Goal: Information Seeking & Learning: Learn about a topic

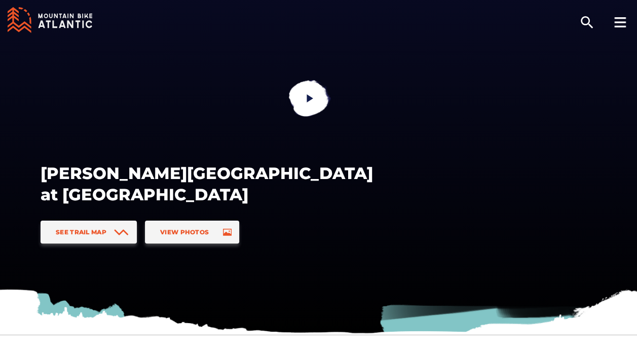
click at [618, 19] on icon at bounding box center [621, 22] width 12 height 10
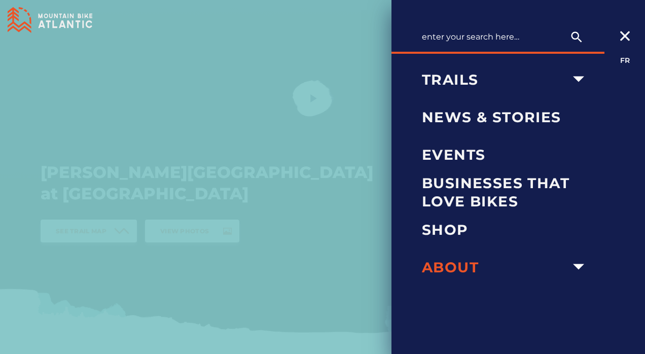
click at [586, 267] on icon "arrow dropdown" at bounding box center [578, 267] width 22 height 22
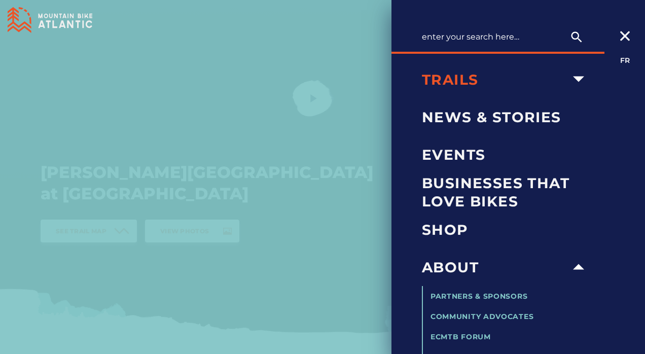
click at [450, 83] on span "Trails" at bounding box center [494, 79] width 145 height 18
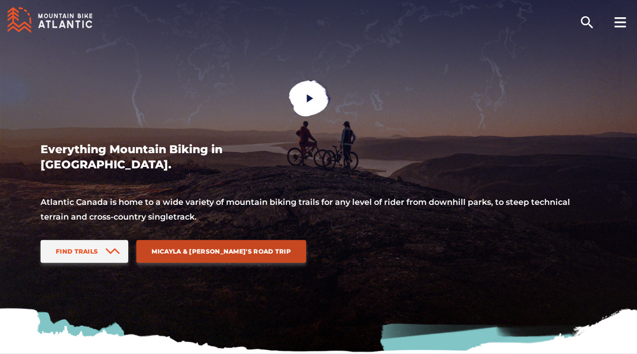
click at [203, 252] on span "Micayla & [PERSON_NAME]'s Road Trip" at bounding box center [221, 251] width 139 height 8
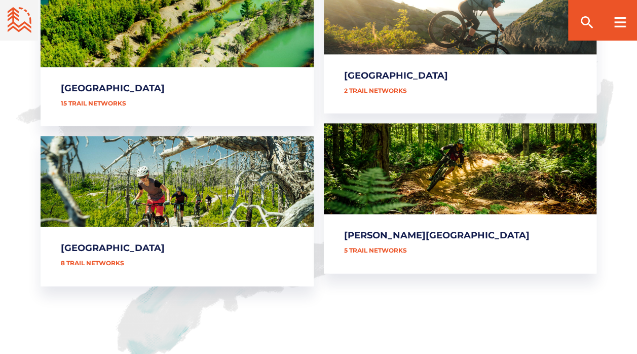
scroll to position [659, 0]
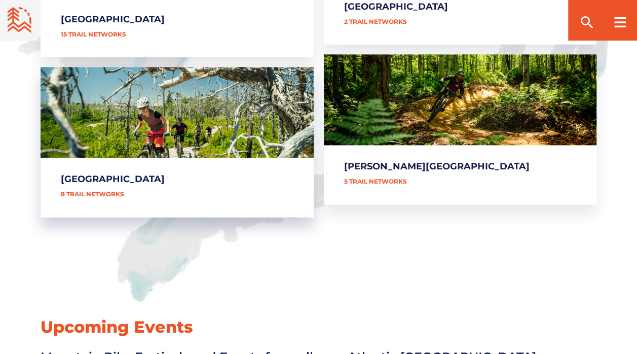
click at [101, 195] on link "[GEOGRAPHIC_DATA]" at bounding box center [177, 142] width 273 height 150
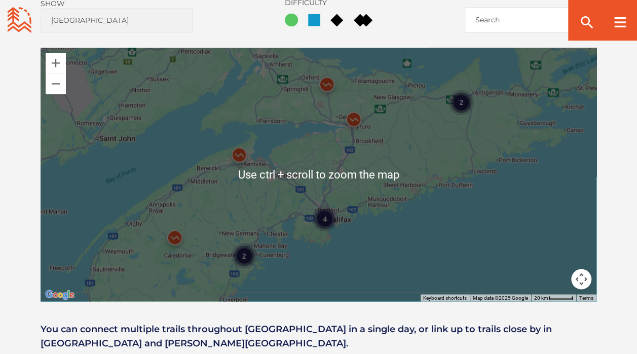
scroll to position [761, 0]
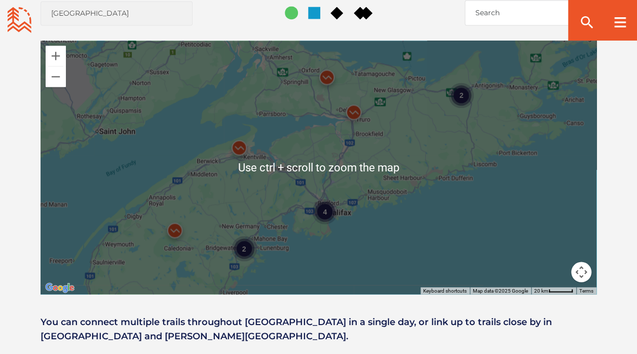
click at [338, 213] on div "4 2 2" at bounding box center [319, 168] width 556 height 254
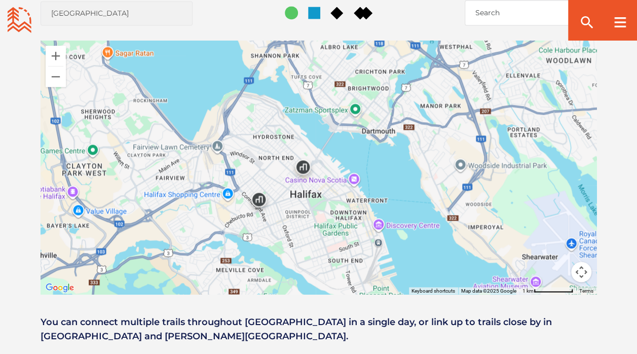
click at [305, 168] on img at bounding box center [303, 169] width 39 height 39
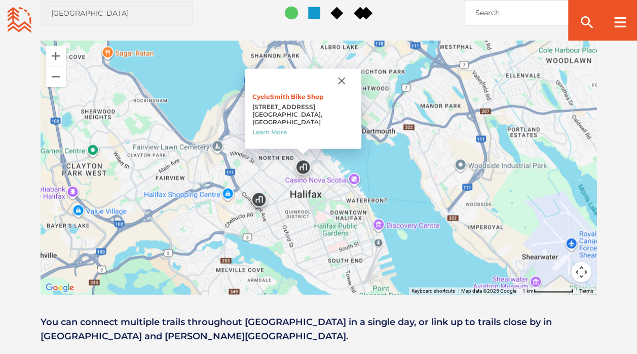
click at [263, 195] on img at bounding box center [259, 202] width 39 height 39
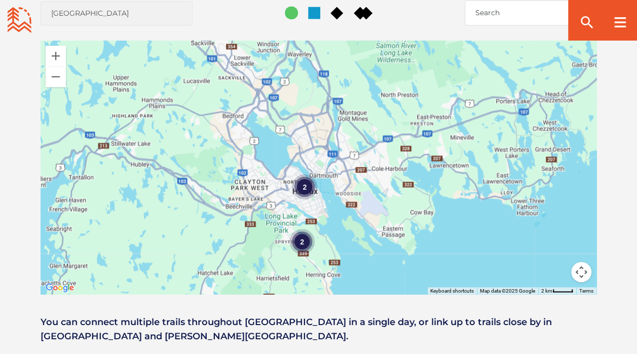
drag, startPoint x: 219, startPoint y: 191, endPoint x: 258, endPoint y: 125, distance: 76.6
click at [258, 125] on div "2 2" at bounding box center [319, 168] width 556 height 254
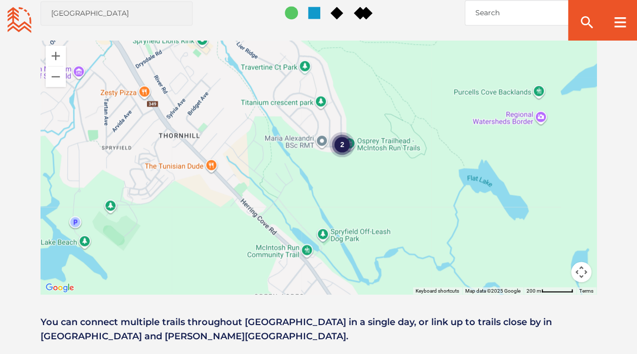
click at [347, 148] on div "2" at bounding box center [342, 144] width 25 height 25
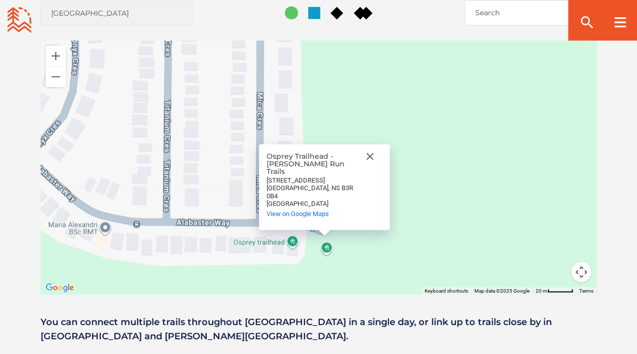
click at [313, 205] on div "Canada" at bounding box center [312, 203] width 91 height 8
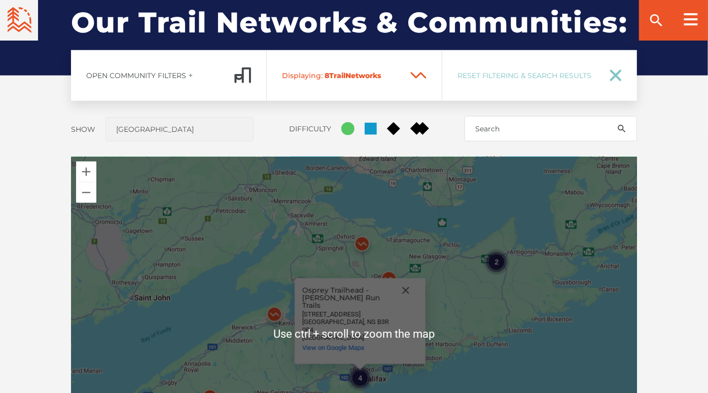
scroll to position [823, 0]
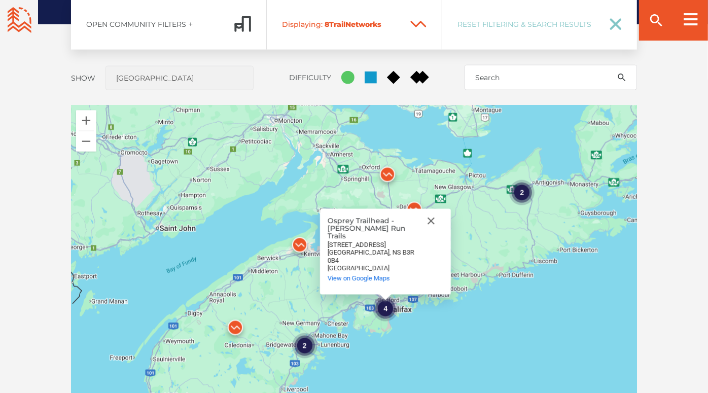
drag, startPoint x: 484, startPoint y: 230, endPoint x: 512, endPoint y: 211, distance: 33.6
click at [512, 211] on div "4 2 2 Osprey Trailhead - McIntosh Run Trails Osprey Trailhead - McIntosh Run Tr…" at bounding box center [354, 282] width 566 height 355
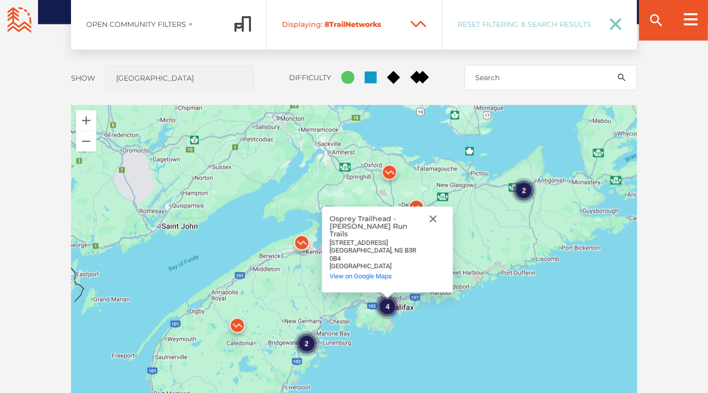
click at [385, 167] on img at bounding box center [389, 175] width 39 height 39
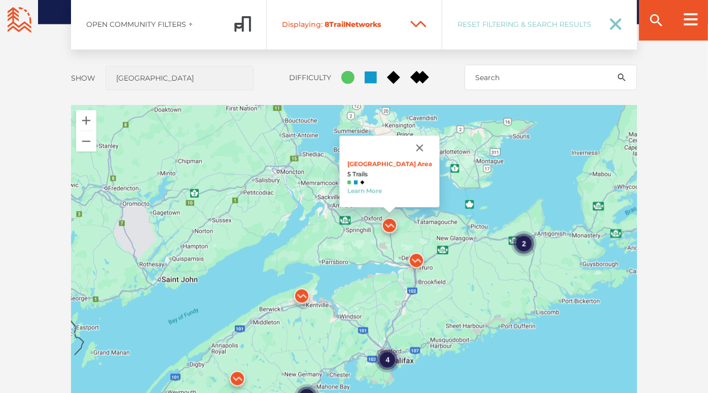
click at [417, 259] on img at bounding box center [416, 263] width 39 height 39
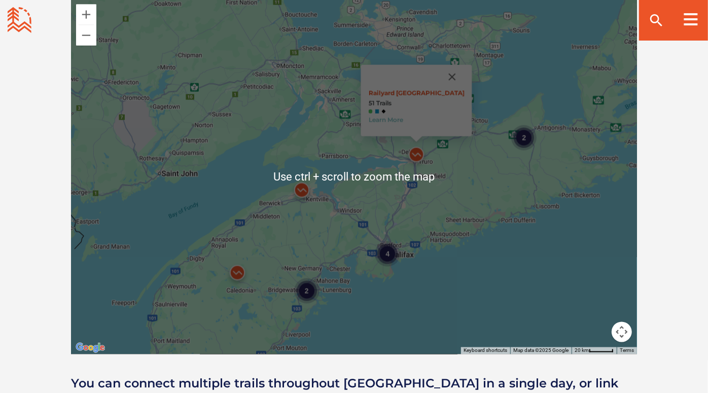
scroll to position [935, 0]
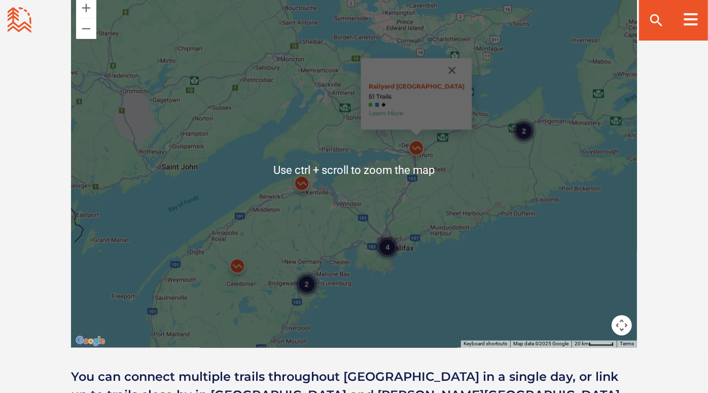
click at [283, 294] on div "4 2 2 Railyard Mountain Bike Park 51 Trails Learn More" at bounding box center [354, 170] width 566 height 355
click at [239, 266] on img at bounding box center [237, 268] width 39 height 39
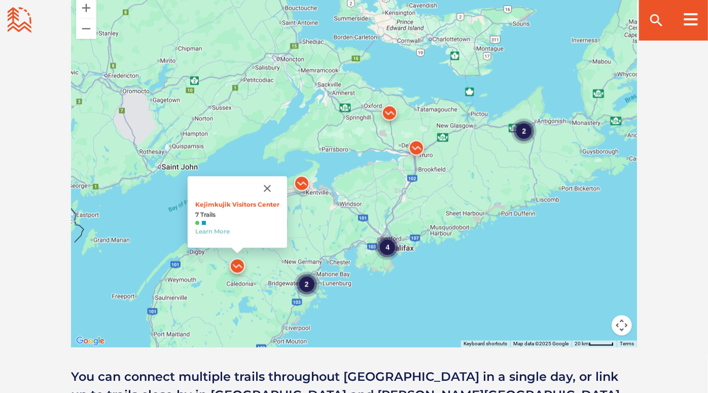
click at [303, 182] on img at bounding box center [301, 186] width 39 height 39
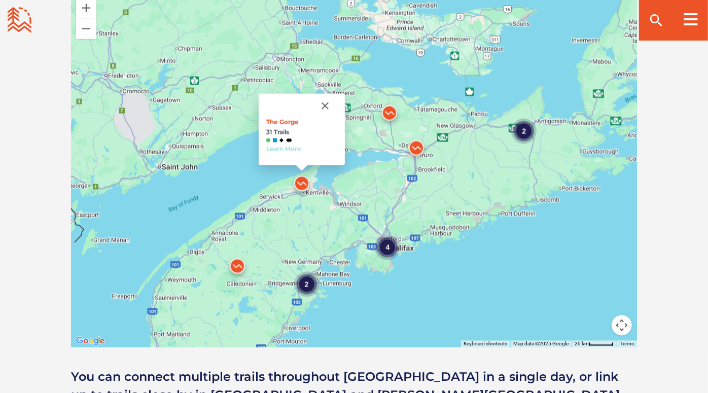
click at [282, 148] on link "Learn More" at bounding box center [283, 149] width 34 height 8
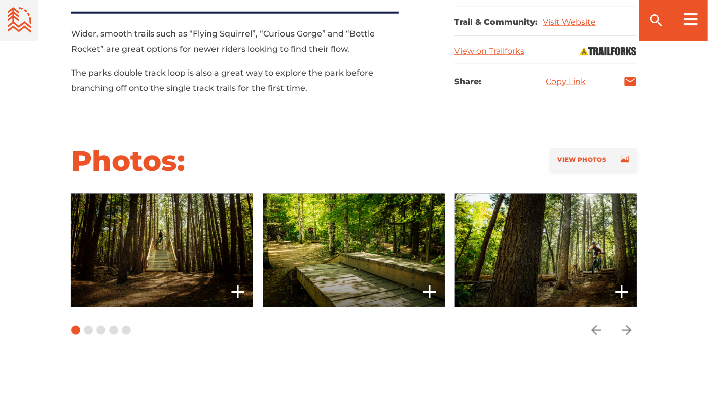
scroll to position [732, 0]
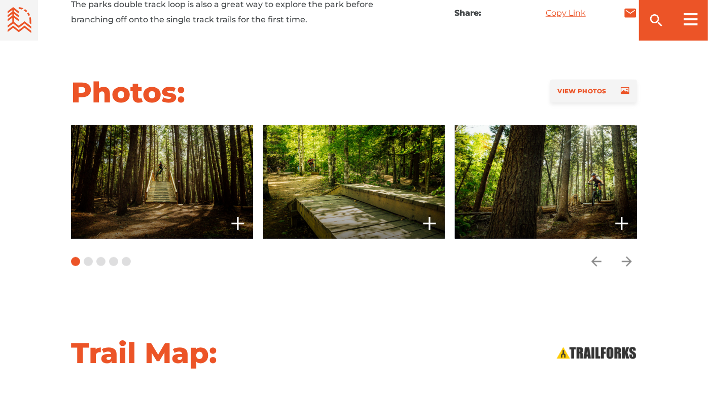
click at [198, 172] on span at bounding box center [162, 182] width 182 height 114
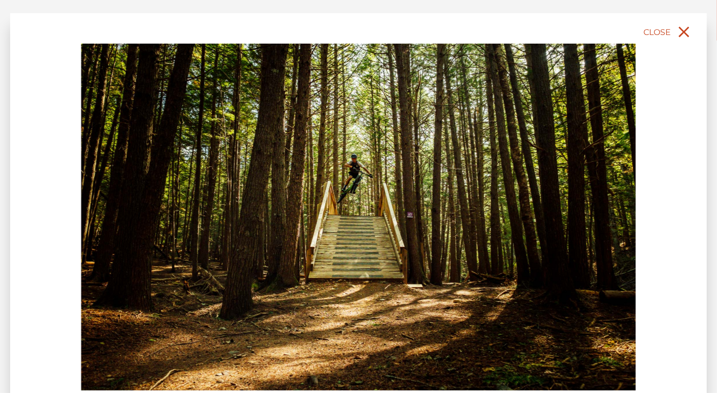
click at [678, 33] on icon "close" at bounding box center [683, 32] width 18 height 18
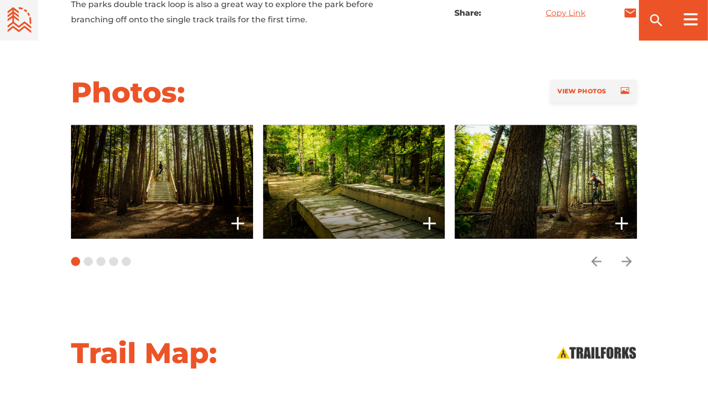
click at [89, 257] on button "Carousel Page 2" at bounding box center [88, 261] width 9 height 9
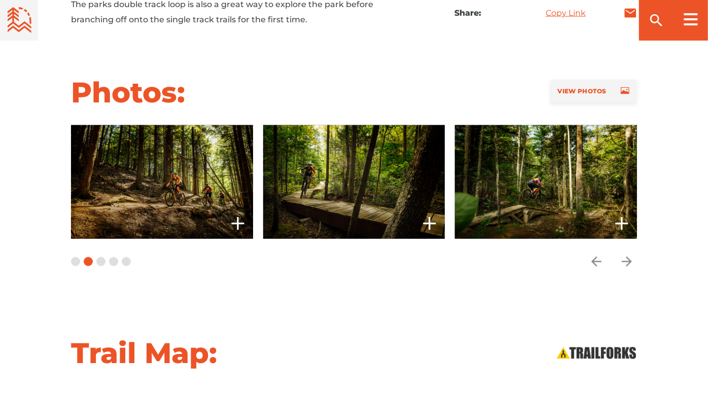
click at [95, 254] on div "Carousel Pagination" at bounding box center [101, 262] width 60 height 46
click at [97, 257] on button "Carousel Page 3" at bounding box center [100, 261] width 9 height 9
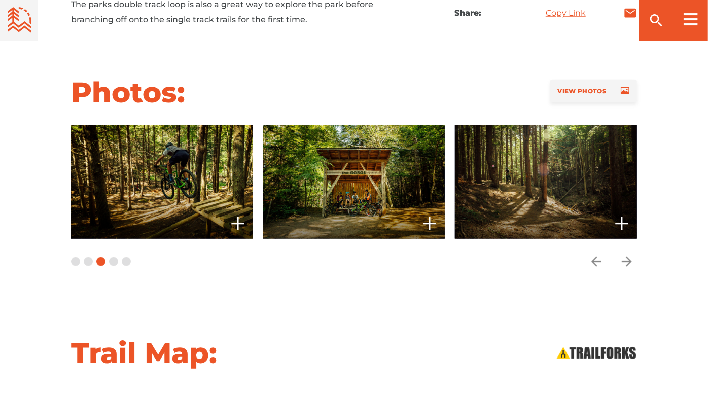
click at [109, 257] on button "Carousel Page 4" at bounding box center [113, 261] width 9 height 9
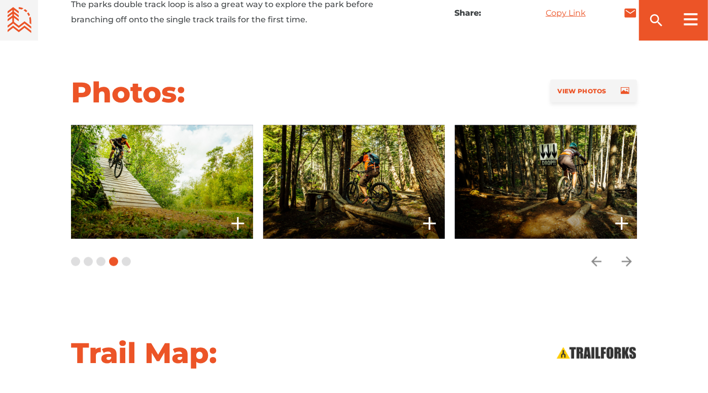
click at [102, 257] on button "Carousel Page 3" at bounding box center [100, 261] width 9 height 9
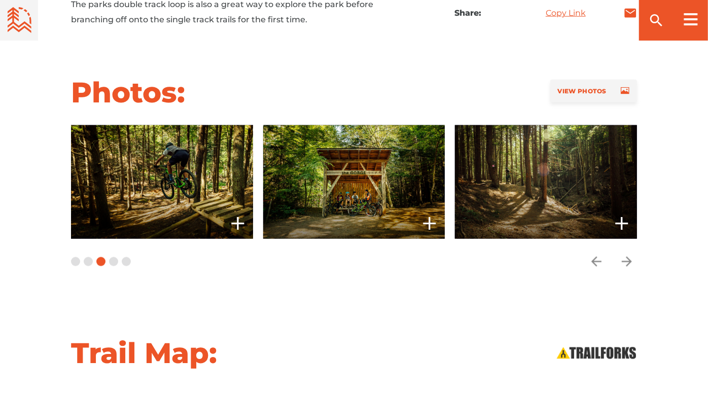
click at [120, 257] on div "Carousel Pagination" at bounding box center [101, 262] width 60 height 46
click at [122, 257] on button "Carousel Page 5" at bounding box center [126, 261] width 9 height 9
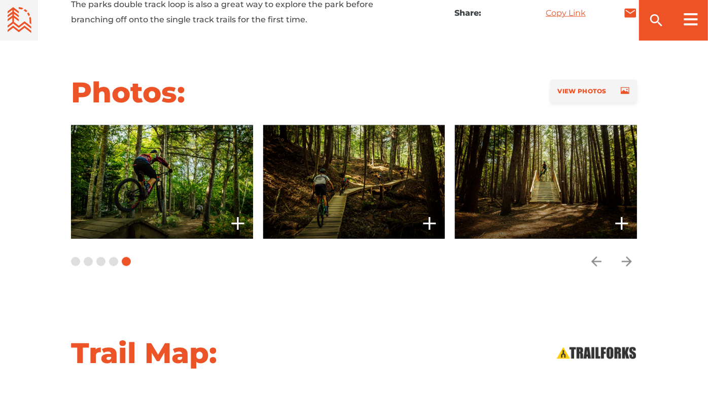
click at [127, 257] on button "Carousel Page 5 (Current Slide)" at bounding box center [126, 261] width 9 height 9
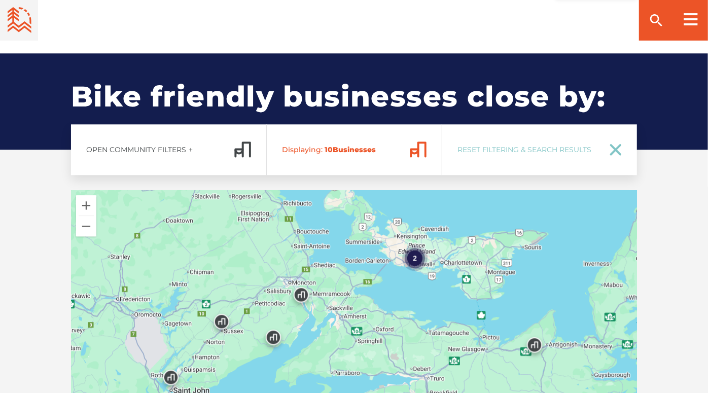
scroll to position [1578, 0]
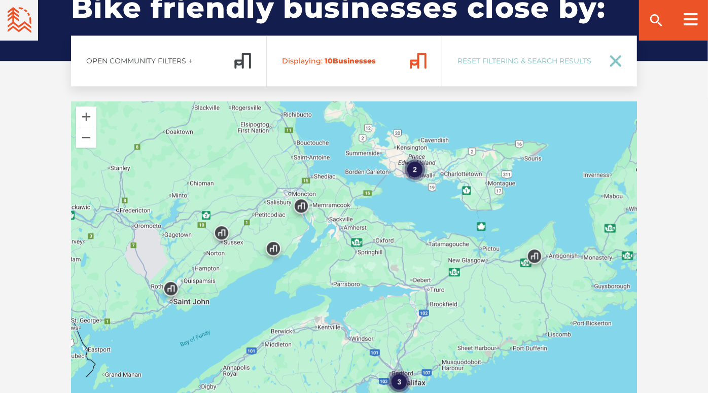
click at [420, 166] on div "2" at bounding box center [414, 169] width 25 height 25
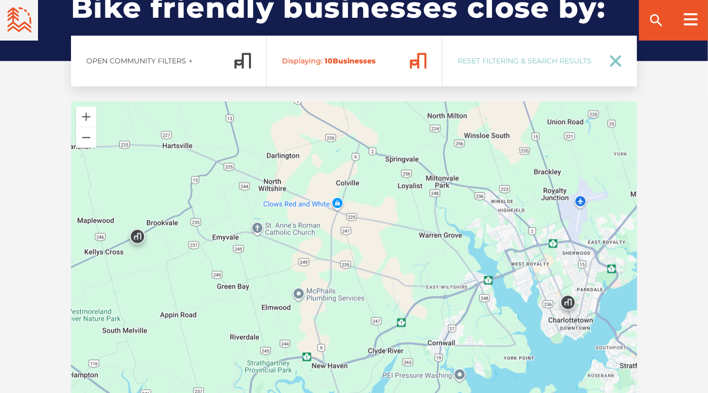
click at [138, 228] on img at bounding box center [137, 239] width 39 height 39
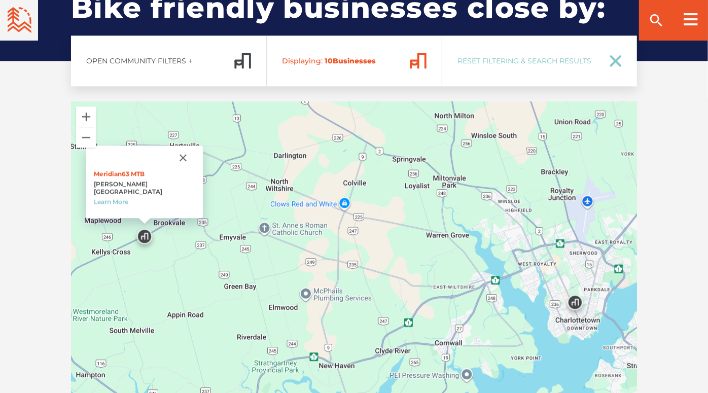
click at [575, 293] on img at bounding box center [575, 304] width 39 height 39
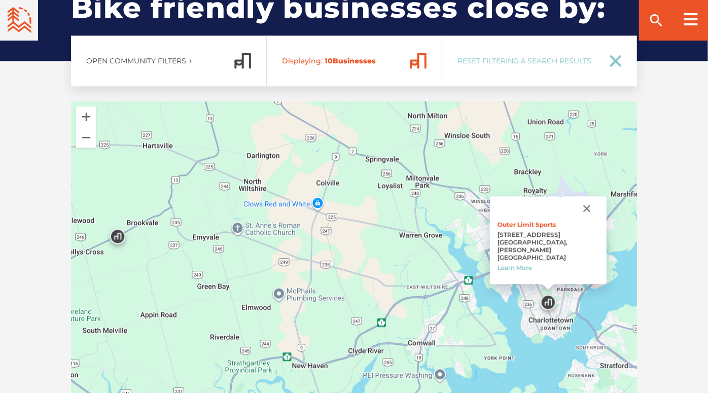
click at [588, 201] on button "Close" at bounding box center [587, 208] width 24 height 24
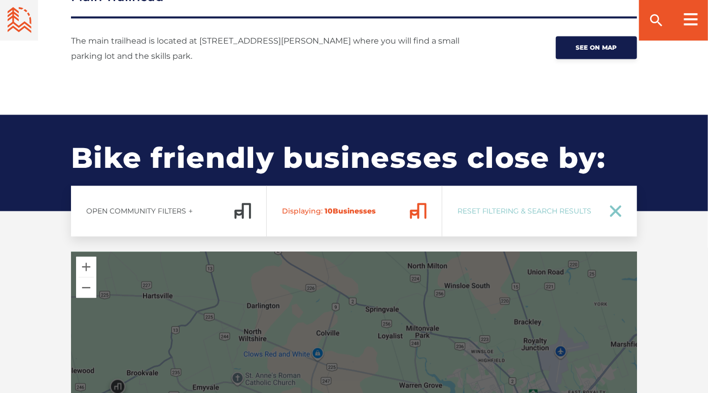
scroll to position [1352, 0]
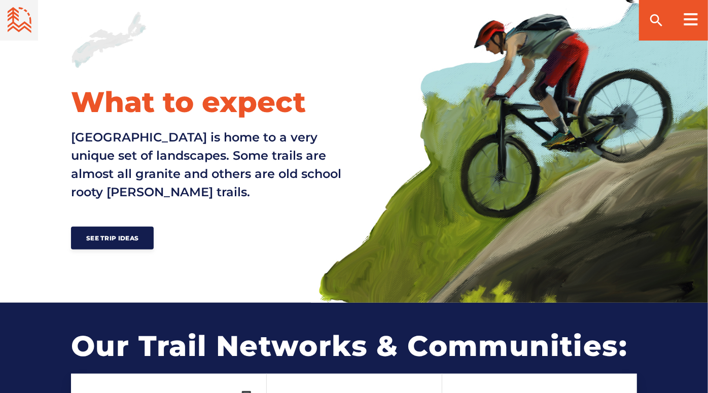
scroll to position [90, 0]
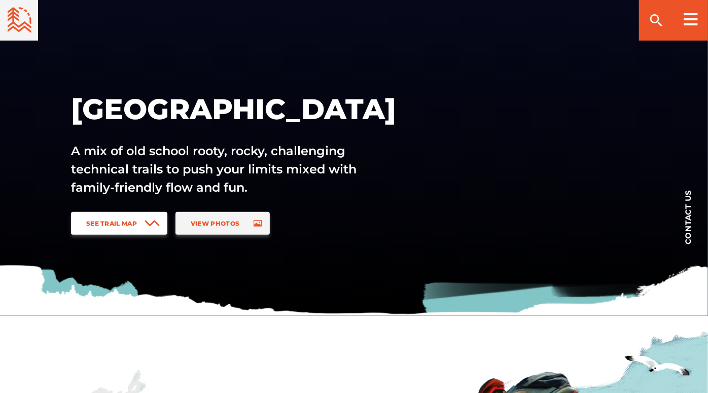
click at [105, 220] on span "See Trail Map" at bounding box center [111, 224] width 51 height 8
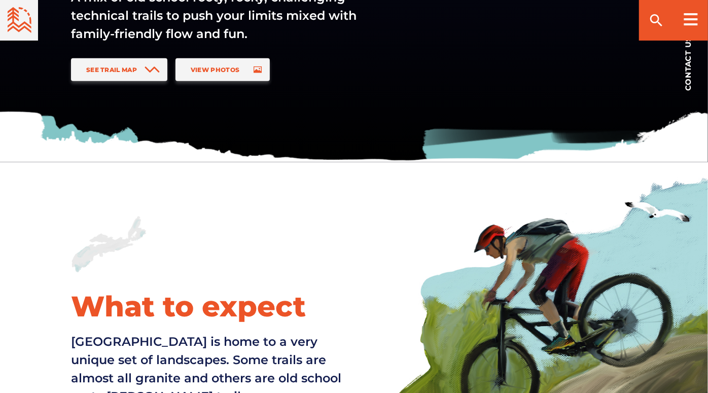
scroll to position [0, 0]
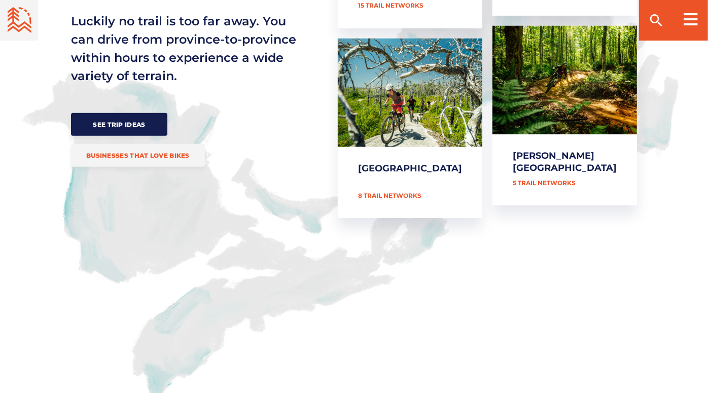
scroll to position [450, 0]
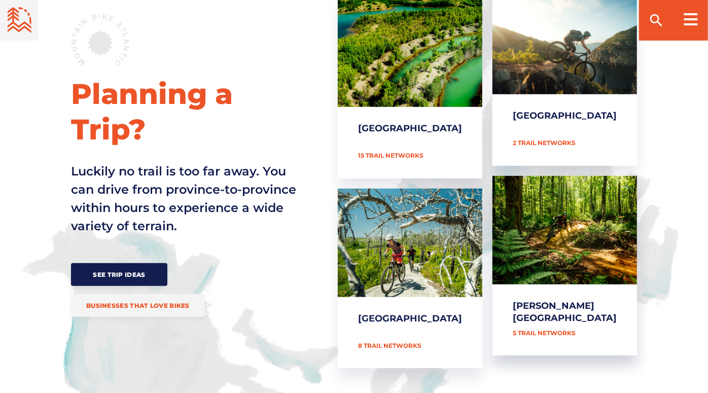
click at [580, 268] on link "[PERSON_NAME][GEOGRAPHIC_DATA]" at bounding box center [564, 266] width 145 height 180
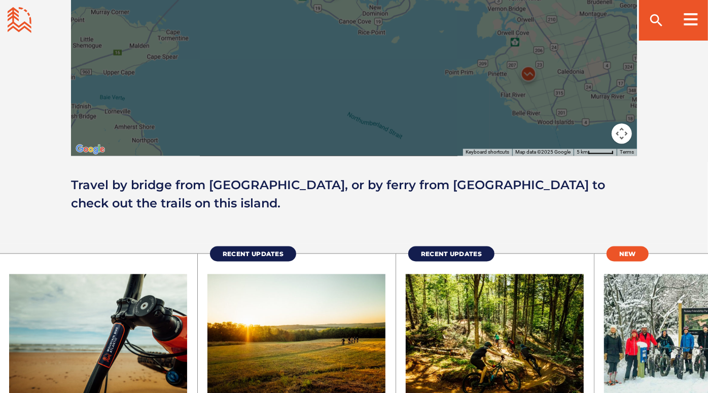
scroll to position [1352, 0]
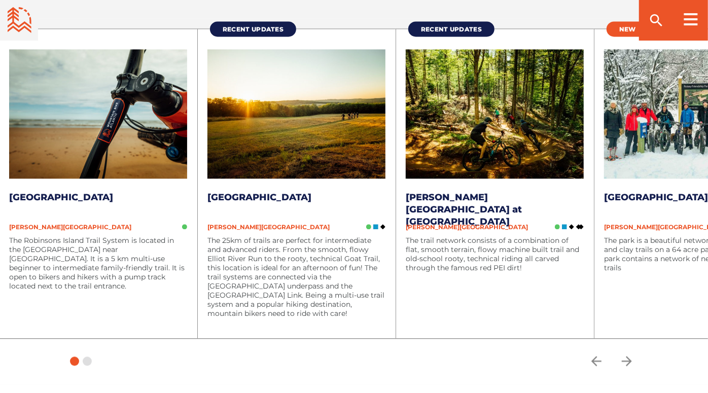
click at [632, 362] on icon "arrow forward" at bounding box center [627, 361] width 10 height 10
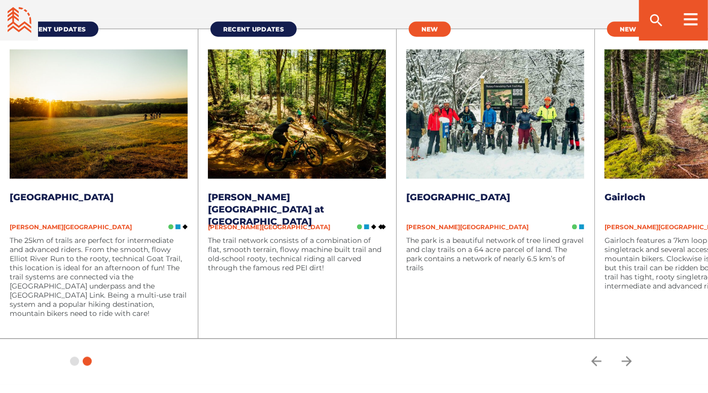
click at [632, 358] on icon "arrow forward" at bounding box center [626, 360] width 15 height 15
click at [632, 359] on icon "arrow forward" at bounding box center [626, 360] width 15 height 15
click at [632, 359] on icon "arrow forward" at bounding box center [627, 361] width 10 height 10
click at [480, 156] on img at bounding box center [495, 113] width 178 height 129
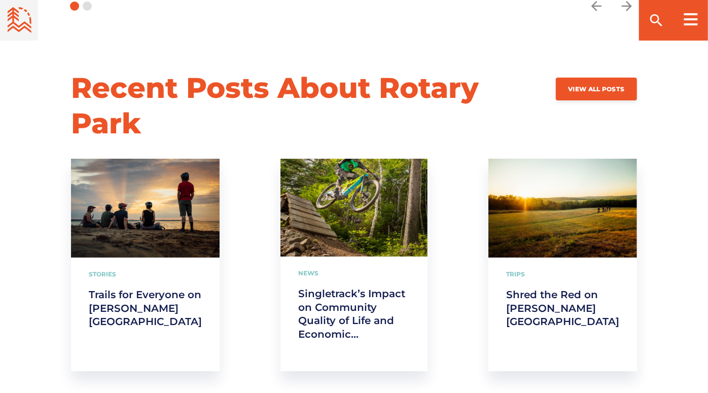
scroll to position [2536, 0]
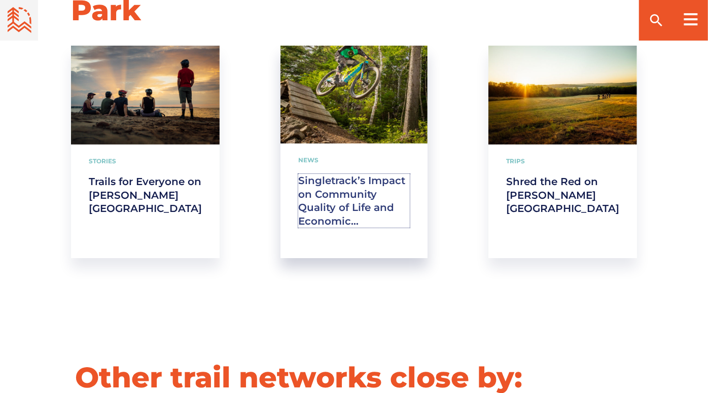
click at [355, 228] on link "Singletrack’s Impact on Community Quality of Life and Economic Development" at bounding box center [354, 201] width 112 height 54
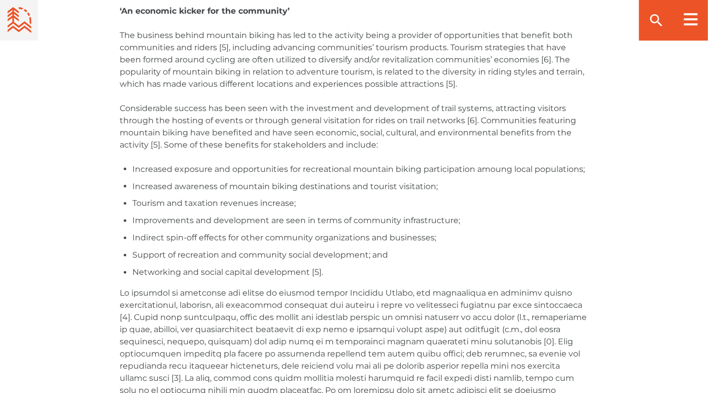
scroll to position [747, 0]
